Goal: Information Seeking & Learning: Learn about a topic

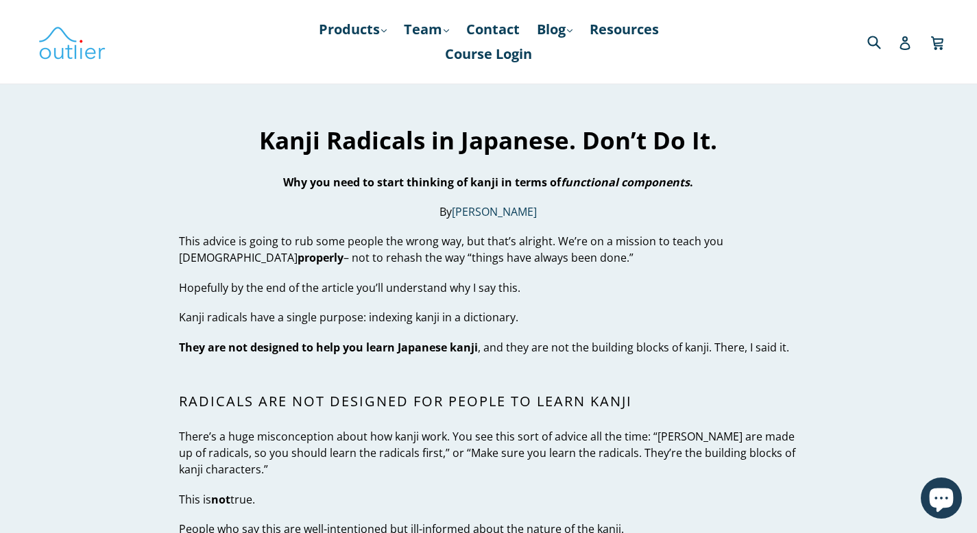
drag, startPoint x: 481, startPoint y: 215, endPoint x: 107, endPoint y: 201, distance: 374.7
click at [298, 233] on p "This advice is going to rub some people the wrong way, but that’s alright. We’r…" at bounding box center [488, 249] width 619 height 33
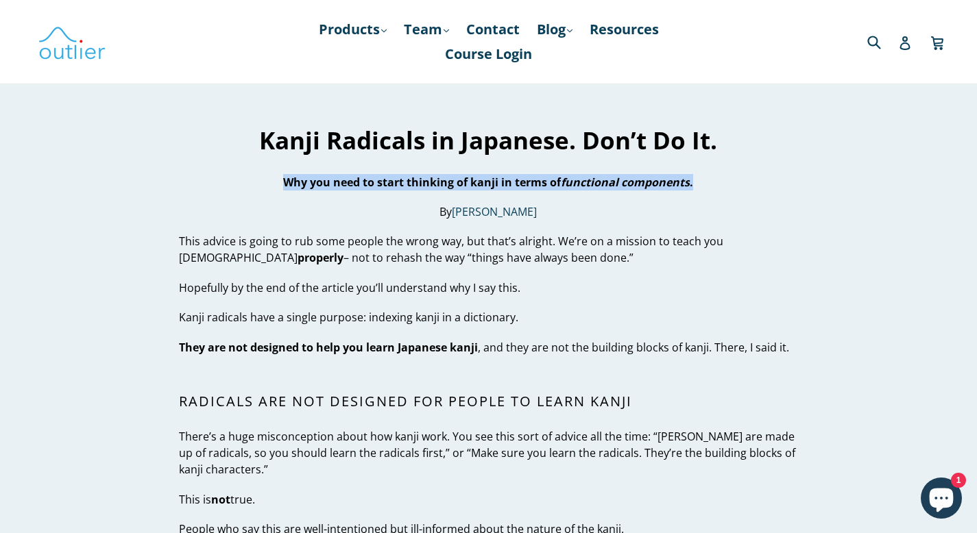
drag, startPoint x: 657, startPoint y: 141, endPoint x: 146, endPoint y: 141, distance: 510.9
click at [179, 174] on p "Why you need to start thinking of kanji in terms of functional components ." at bounding box center [488, 182] width 619 height 16
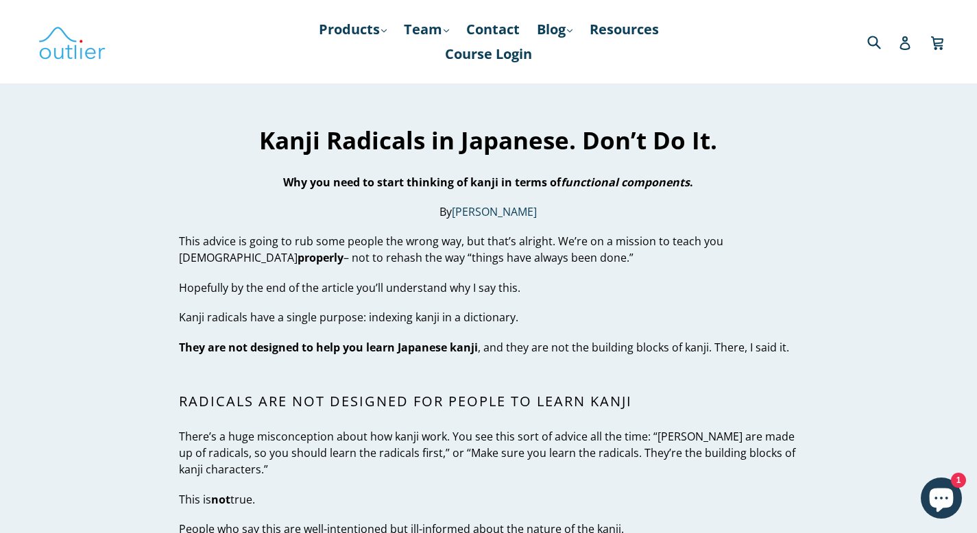
drag, startPoint x: 457, startPoint y: 221, endPoint x: 110, endPoint y: 204, distance: 346.7
drag, startPoint x: 467, startPoint y: 251, endPoint x: 93, endPoint y: 248, distance: 373.7
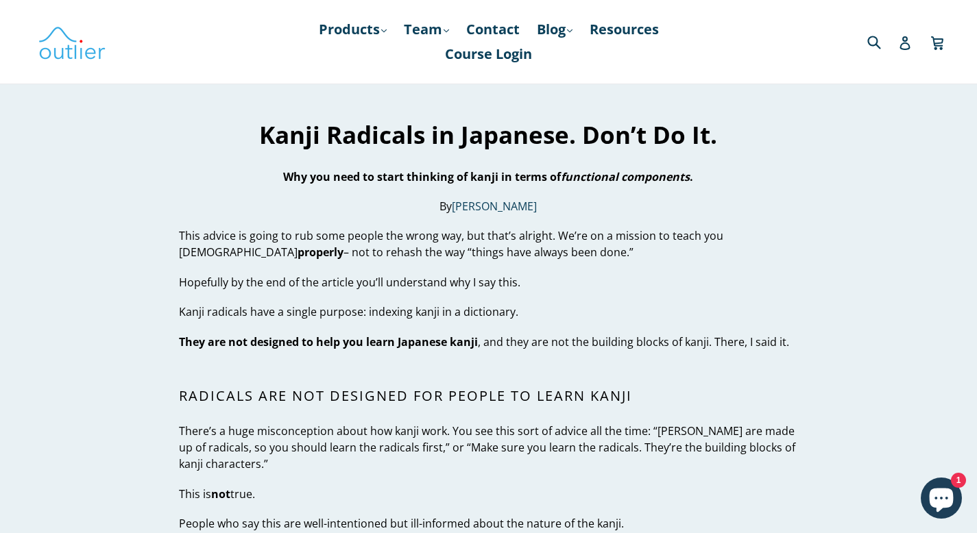
scroll to position [36, 0]
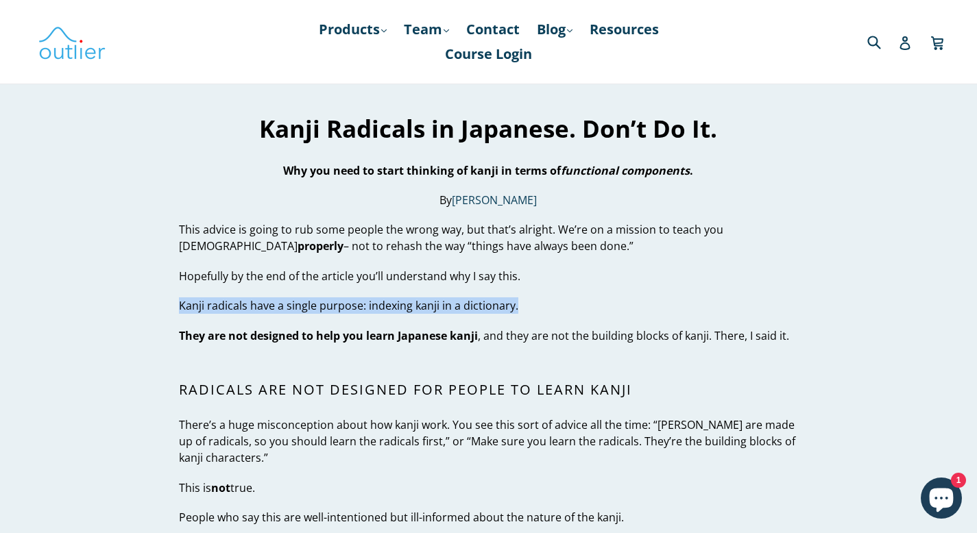
drag, startPoint x: 464, startPoint y: 278, endPoint x: 126, endPoint y: 258, distance: 338.0
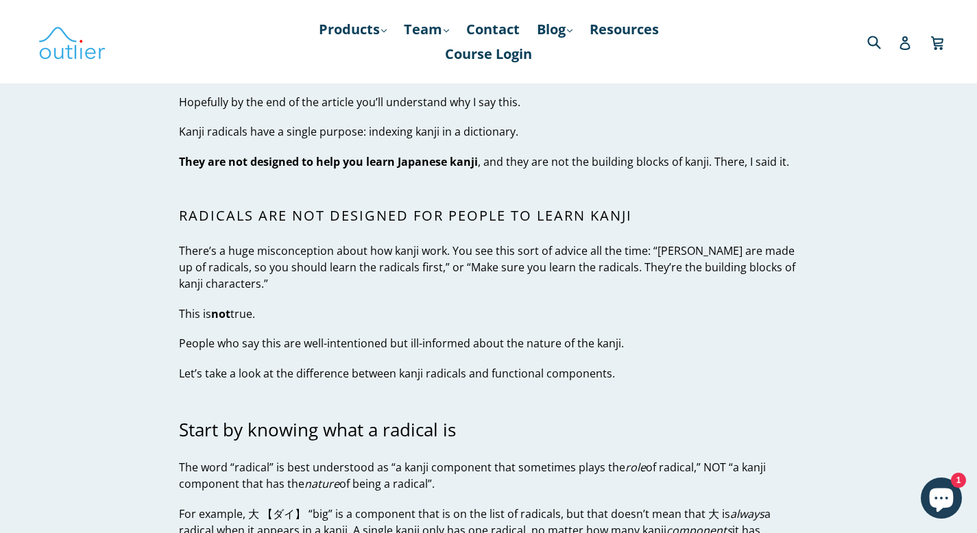
scroll to position [198, 0]
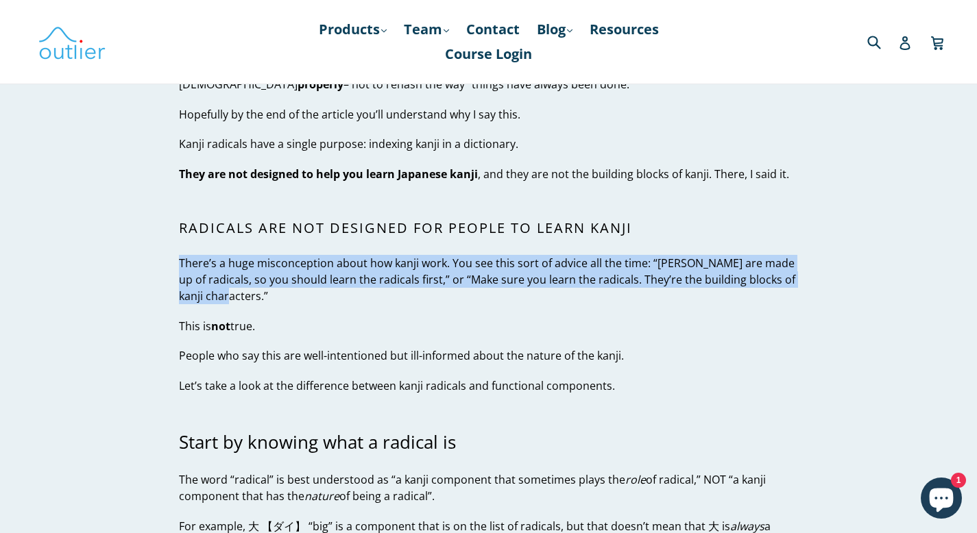
drag, startPoint x: 197, startPoint y: 254, endPoint x: 113, endPoint y: 226, distance: 88.3
click at [195, 256] on p "There’s a huge misconception about how kanji work. You see this sort of advice …" at bounding box center [488, 279] width 619 height 49
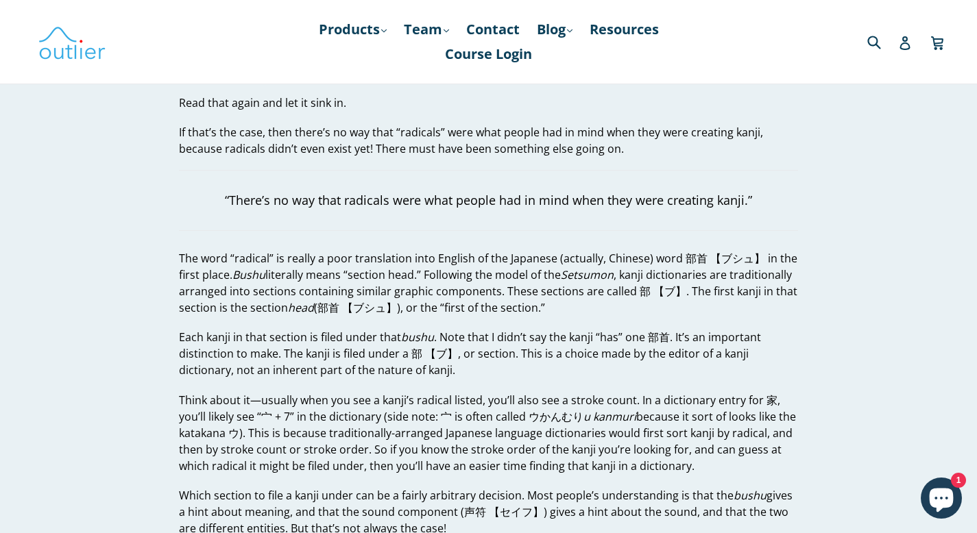
scroll to position [1371, 0]
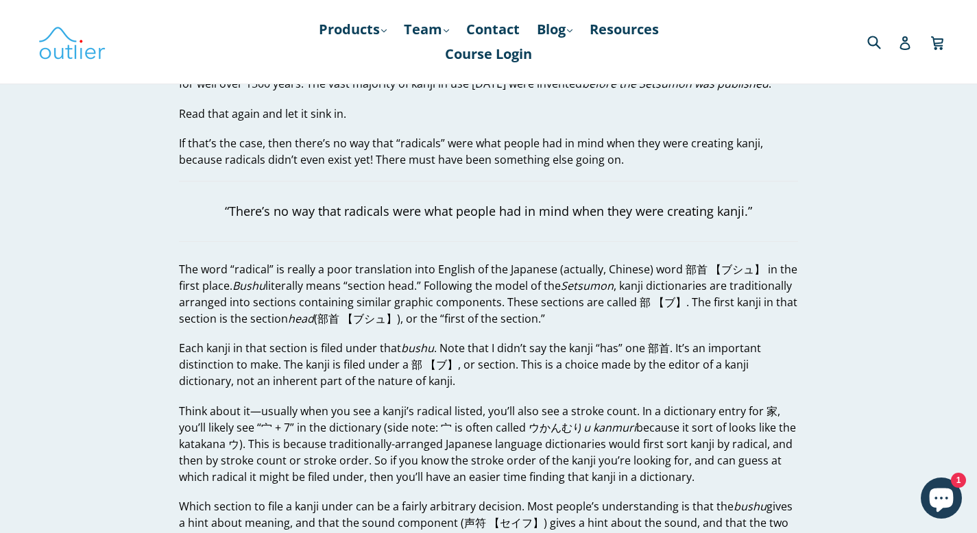
drag, startPoint x: 512, startPoint y: 286, endPoint x: 97, endPoint y: 230, distance: 418.6
click at [306, 266] on p "The word “radical” is really a poor translation into English of the Japanese (a…" at bounding box center [488, 294] width 619 height 66
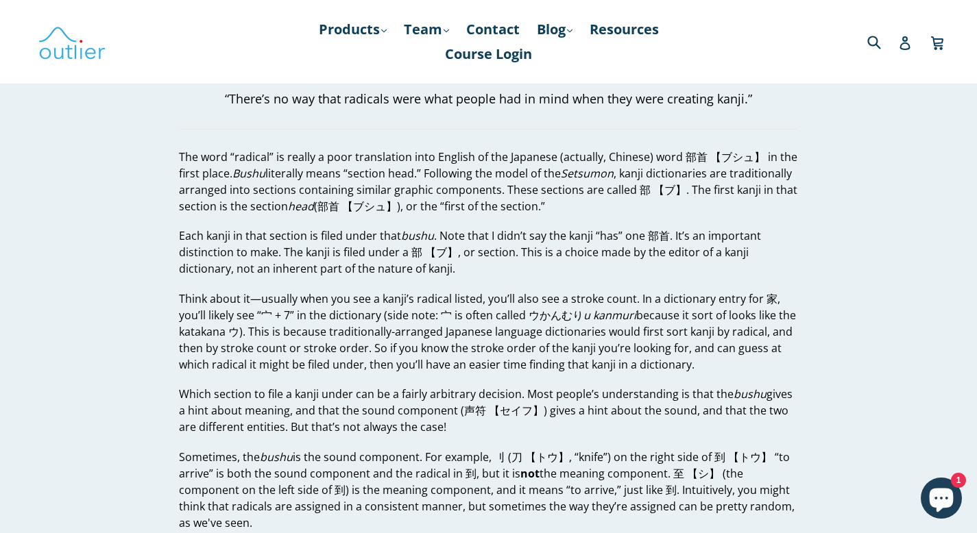
scroll to position [1483, 0]
